Goal: Task Accomplishment & Management: Use online tool/utility

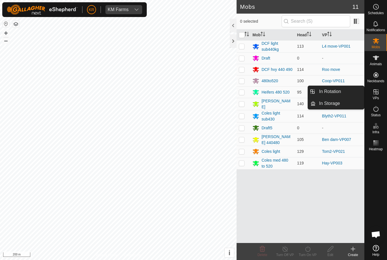
click at [344, 95] on link "In Rotation" at bounding box center [340, 91] width 48 height 11
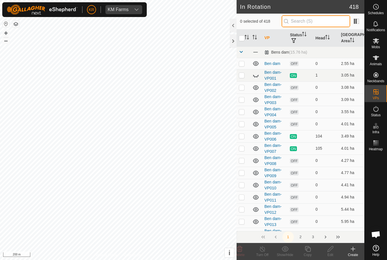
click at [320, 23] on input "text" at bounding box center [316, 21] width 69 height 12
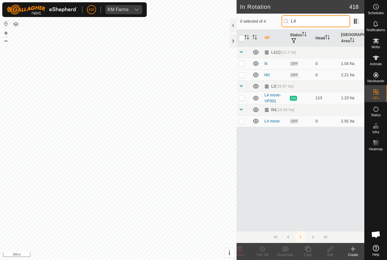
type input "L4"
click at [239, 96] on p-checkbox at bounding box center [242, 98] width 6 height 5
checkbox input "true"
click at [310, 250] on icon at bounding box center [307, 248] width 7 height 7
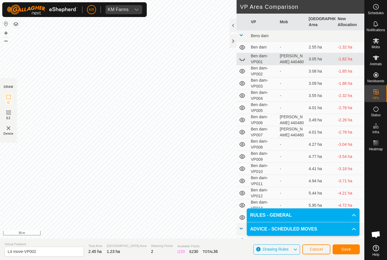
click at [348, 248] on span "Save" at bounding box center [347, 249] width 10 height 5
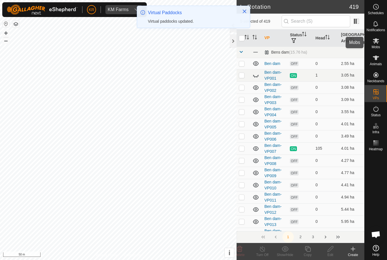
click at [381, 45] on div "Mobs" at bounding box center [376, 42] width 22 height 17
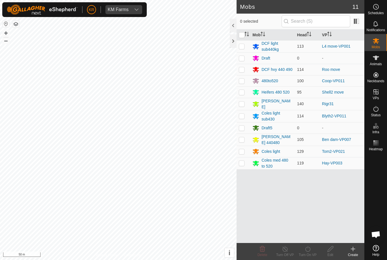
click at [244, 47] on p-checkbox at bounding box center [242, 46] width 6 height 5
checkbox input "true"
click at [309, 255] on div "Turn On VP" at bounding box center [308, 254] width 23 height 5
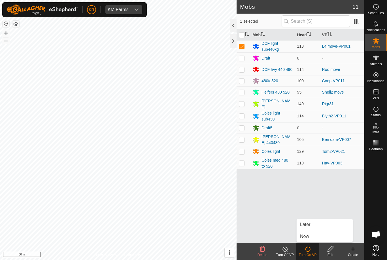
click at [312, 238] on link "Now" at bounding box center [325, 236] width 56 height 11
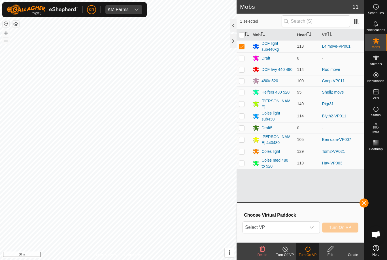
click at [304, 232] on span "Select VP" at bounding box center [274, 227] width 63 height 11
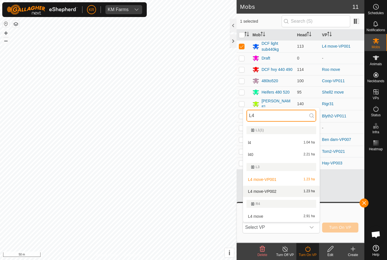
type input "L4"
click at [292, 188] on div "L4 move-VP002 1.23 ha" at bounding box center [282, 191] width 70 height 7
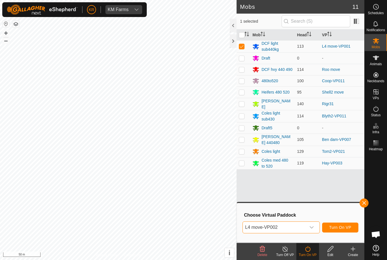
click at [341, 223] on button "Turn On VP" at bounding box center [340, 228] width 36 height 10
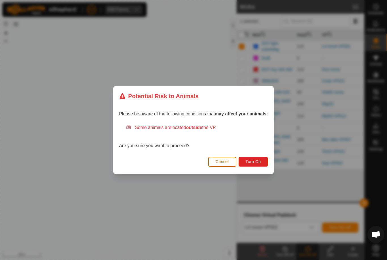
click at [257, 159] on button "Turn On" at bounding box center [253, 162] width 29 height 10
